Goal: Find contact information: Find contact information

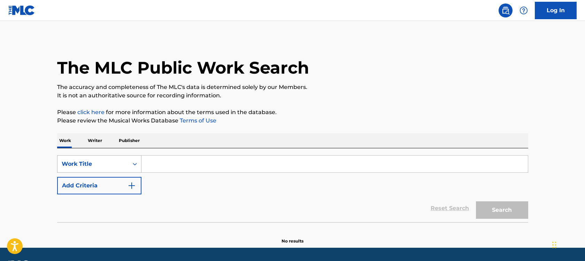
click at [111, 165] on div "Work Title" at bounding box center [99, 163] width 84 height 17
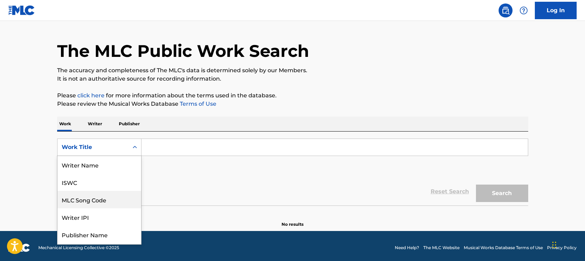
click at [91, 199] on div "MLC Song Code" at bounding box center [99, 199] width 84 height 17
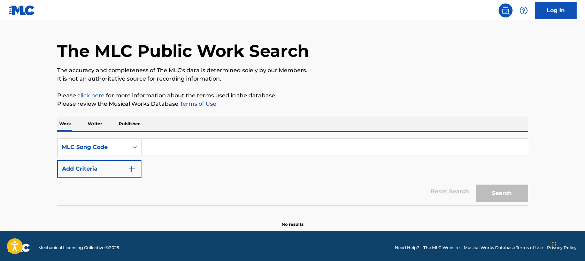
click at [175, 137] on div "SearchWithCriteria1ebe15dd-f1a2-43b1-86dd-1c6b5a5ca5fe MLC Song Code Add Criter…" at bounding box center [292, 168] width 471 height 74
click at [184, 150] on input "Search Form" at bounding box center [334, 147] width 386 height 17
paste input "I5498S"
type input "I5498S"
click at [476, 184] on button "Search" at bounding box center [502, 192] width 52 height 17
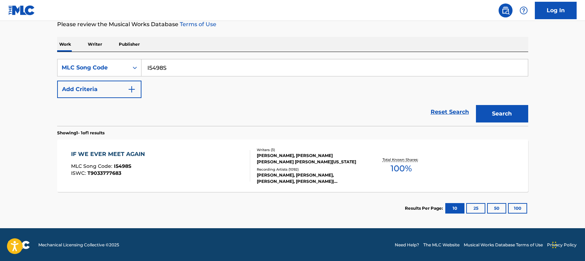
scroll to position [97, 0]
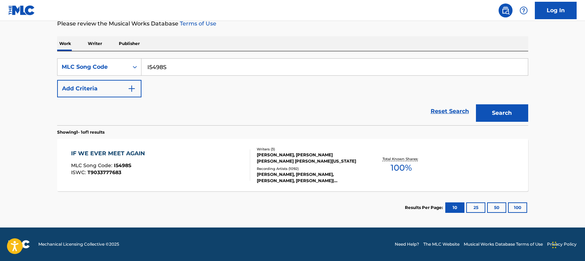
click at [464, 154] on div "IF WE EVER MEET AGAIN MLC Song Code : I5498S ISWC : T9033777683 Writers ( 3 ) […" at bounding box center [292, 165] width 471 height 52
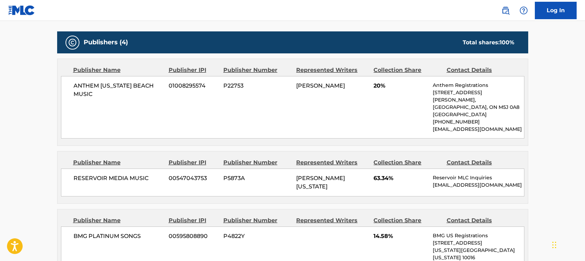
scroll to position [383, 0]
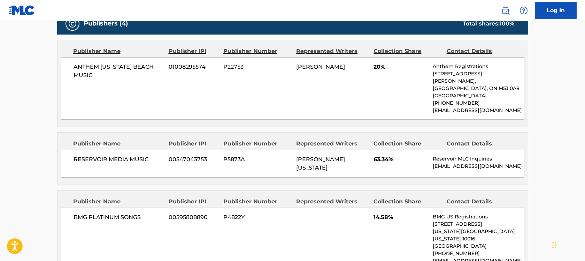
drag, startPoint x: 433, startPoint y: 110, endPoint x: 449, endPoint y: 119, distance: 18.2
click at [449, 114] on p "[EMAIL_ADDRESS][DOMAIN_NAME]" at bounding box center [478, 110] width 91 height 7
copy p "[EMAIL_ADDRESS][DOMAIN_NAME]"
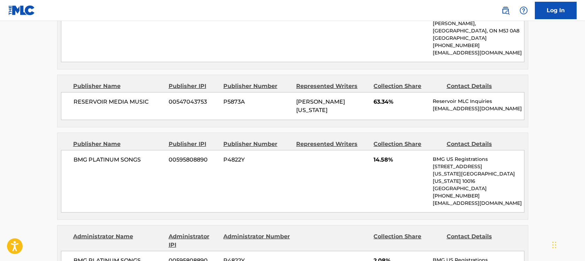
scroll to position [453, 0]
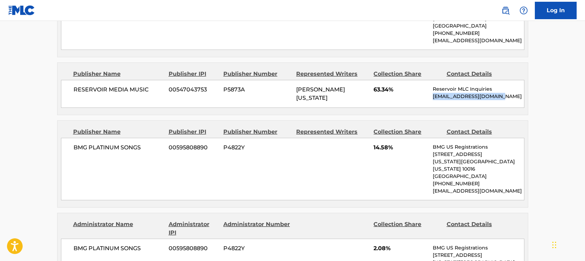
drag, startPoint x: 438, startPoint y: 104, endPoint x: 514, endPoint y: 104, distance: 75.9
click at [514, 100] on p "[EMAIL_ADDRESS][DOMAIN_NAME]" at bounding box center [478, 96] width 91 height 7
copy p "[EMAIL_ADDRESS][DOMAIN_NAME]"
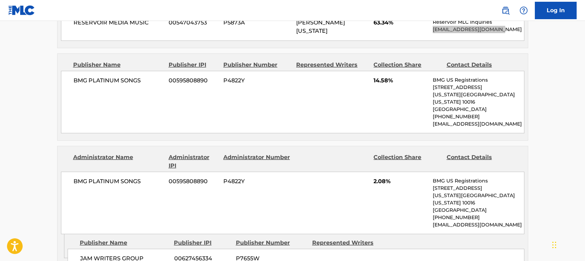
scroll to position [522, 0]
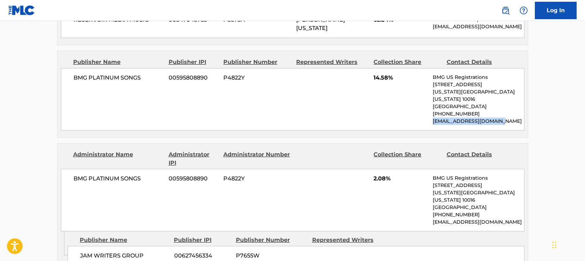
drag, startPoint x: 433, startPoint y: 121, endPoint x: 508, endPoint y: 122, distance: 74.5
click at [508, 122] on p "[EMAIL_ADDRESS][DOMAIN_NAME]" at bounding box center [478, 120] width 91 height 7
copy p "[EMAIL_ADDRESS][DOMAIN_NAME]"
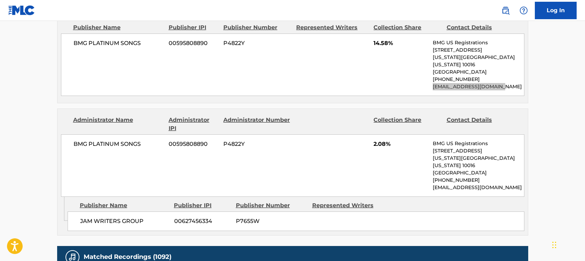
scroll to position [557, 0]
